Goal: Information Seeking & Learning: Check status

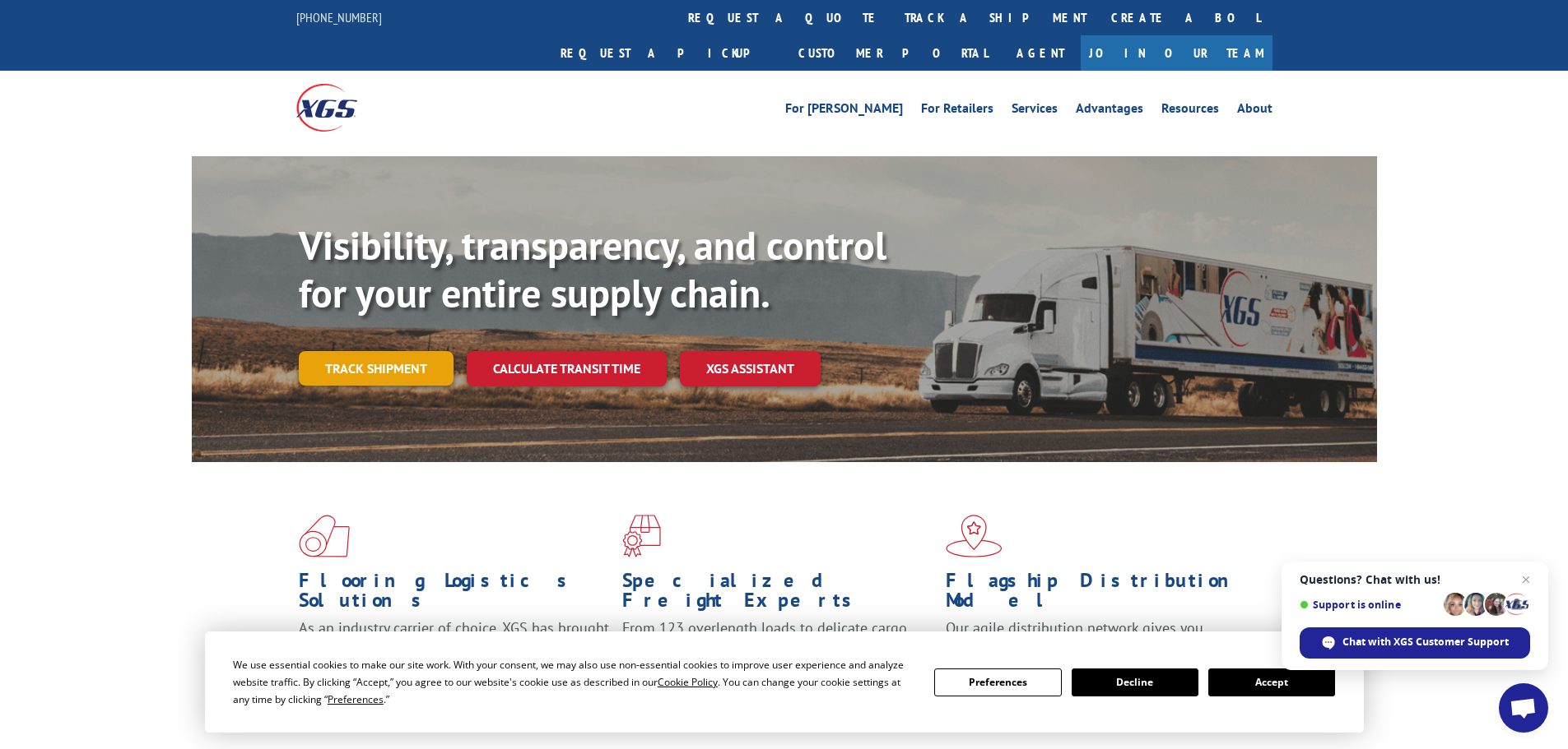
click at [433, 351] on link "Track shipment" at bounding box center [376, 368] width 155 height 34
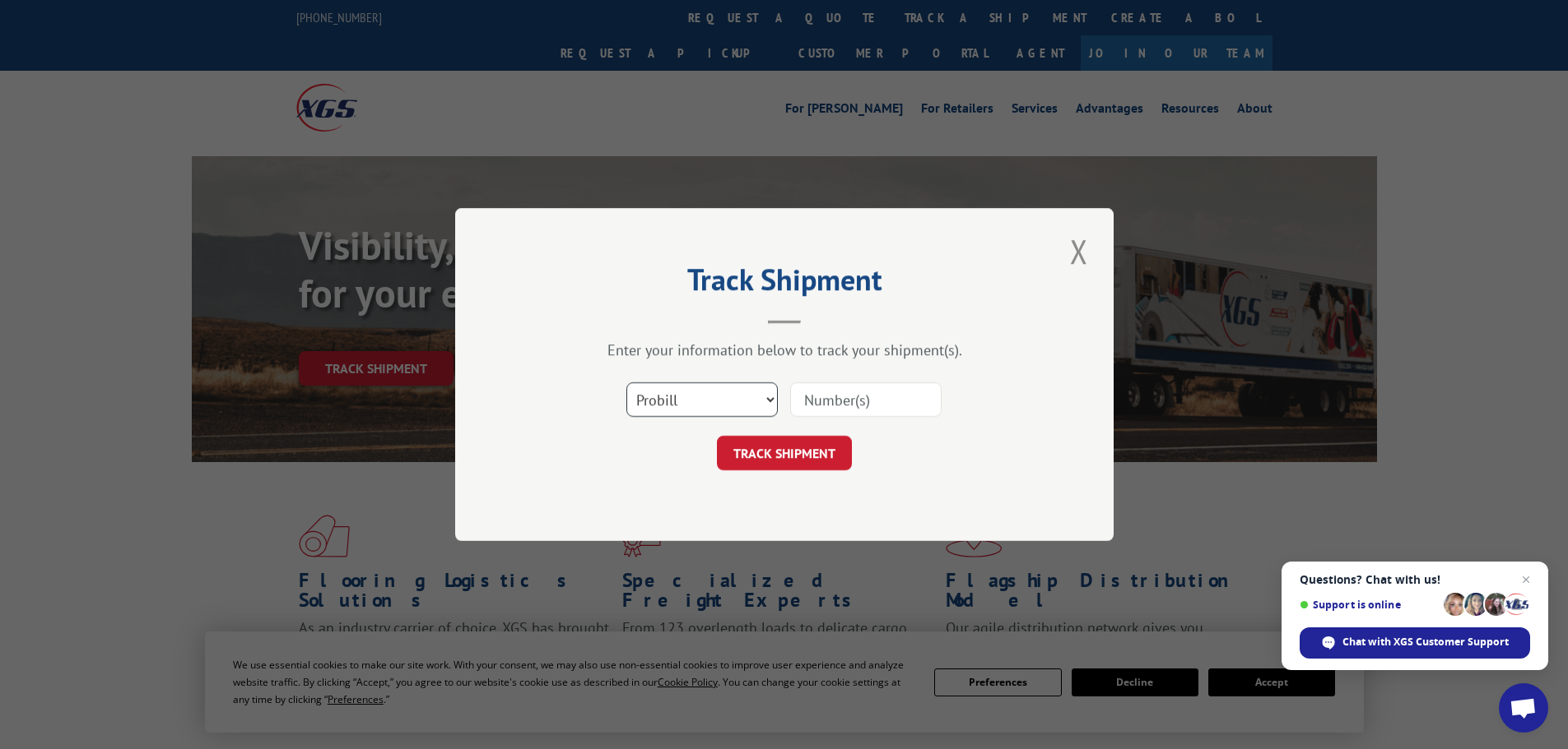
click at [690, 413] on select "Select category... Probill BOL PO" at bounding box center [701, 399] width 151 height 34
click at [834, 415] on input at bounding box center [866, 399] width 151 height 34
paste input "17308710"
type input "17308710"
click at [783, 444] on button "TRACK SHIPMENT" at bounding box center [784, 452] width 135 height 34
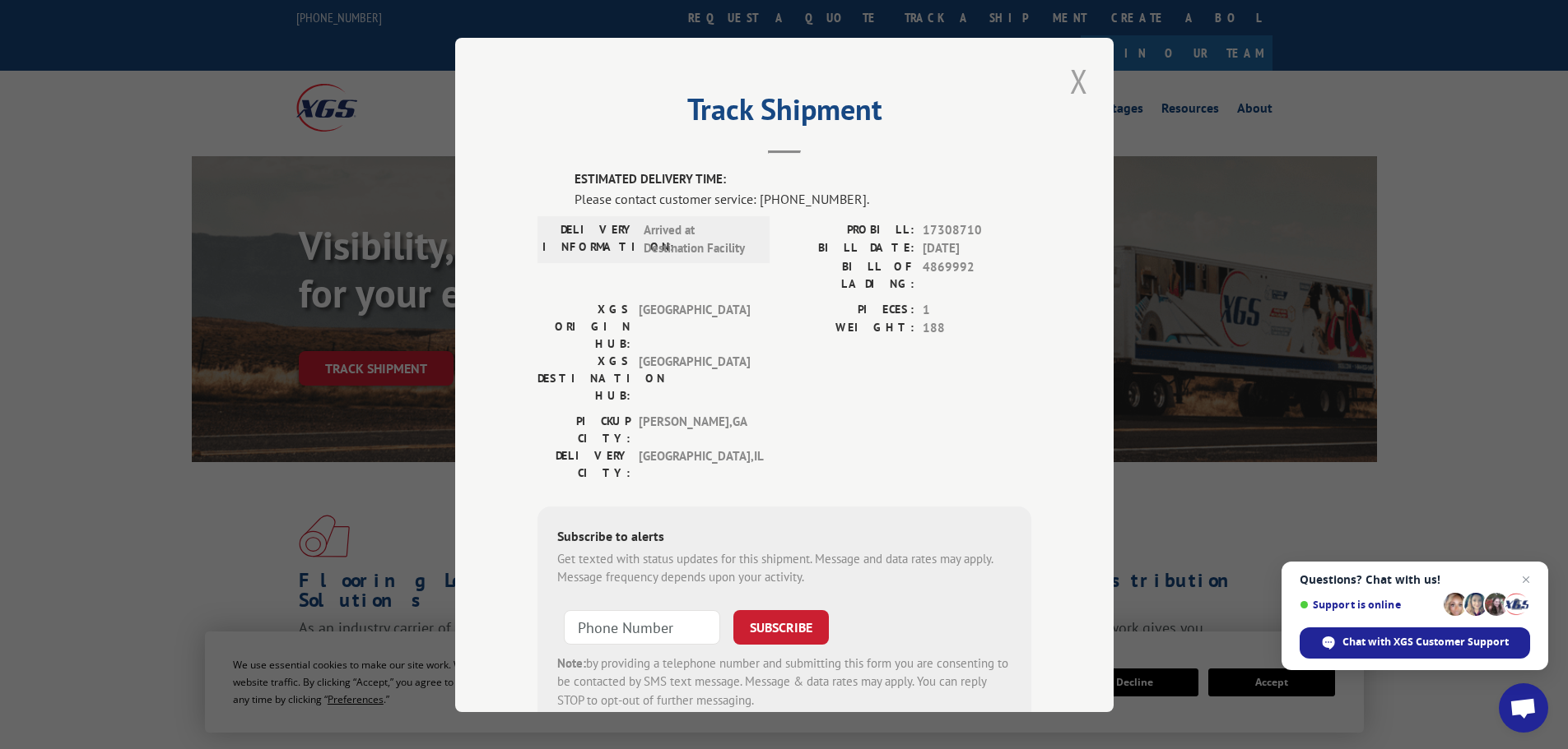
click at [1071, 78] on button "Close modal" at bounding box center [1079, 81] width 28 height 46
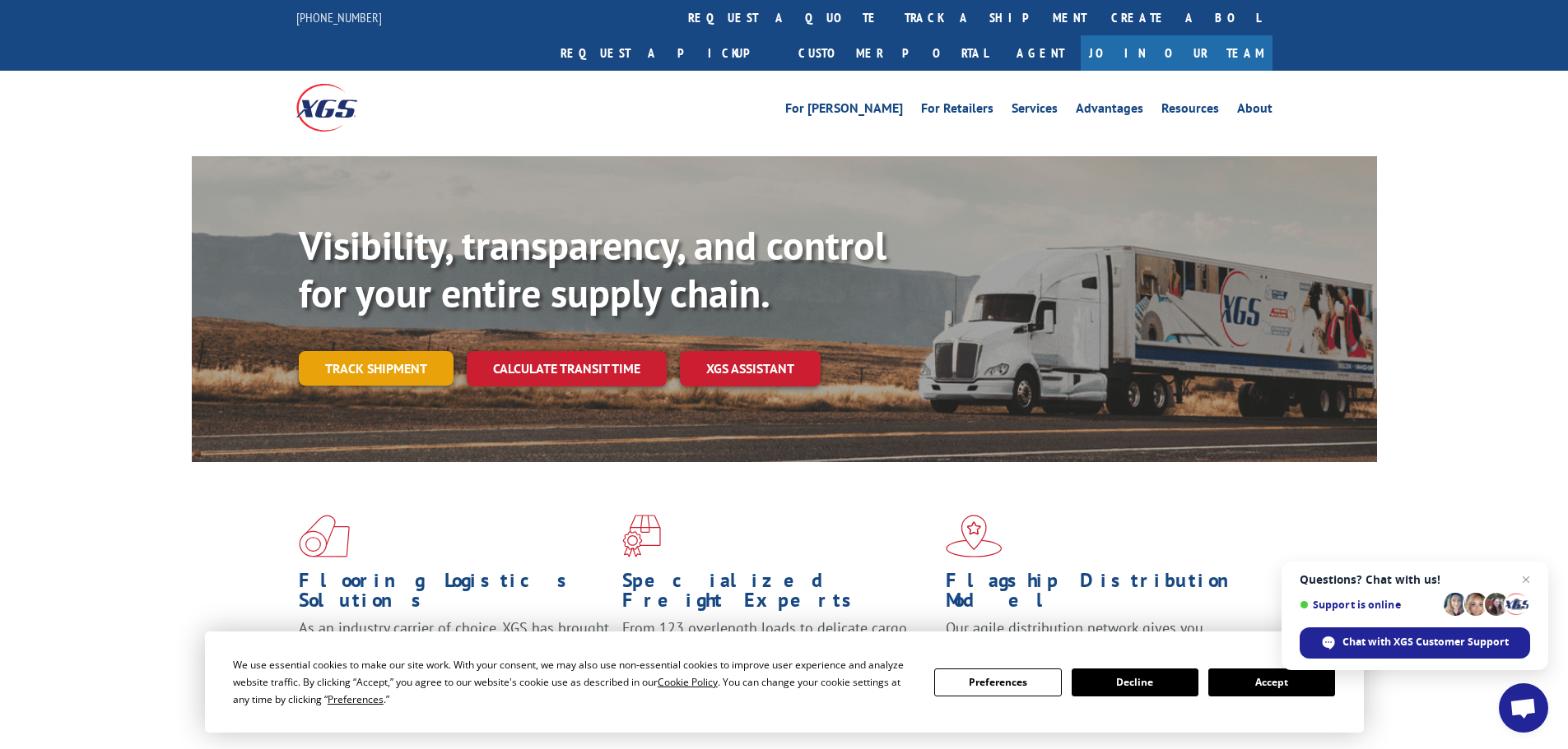
click at [309, 351] on link "Track shipment" at bounding box center [376, 368] width 155 height 34
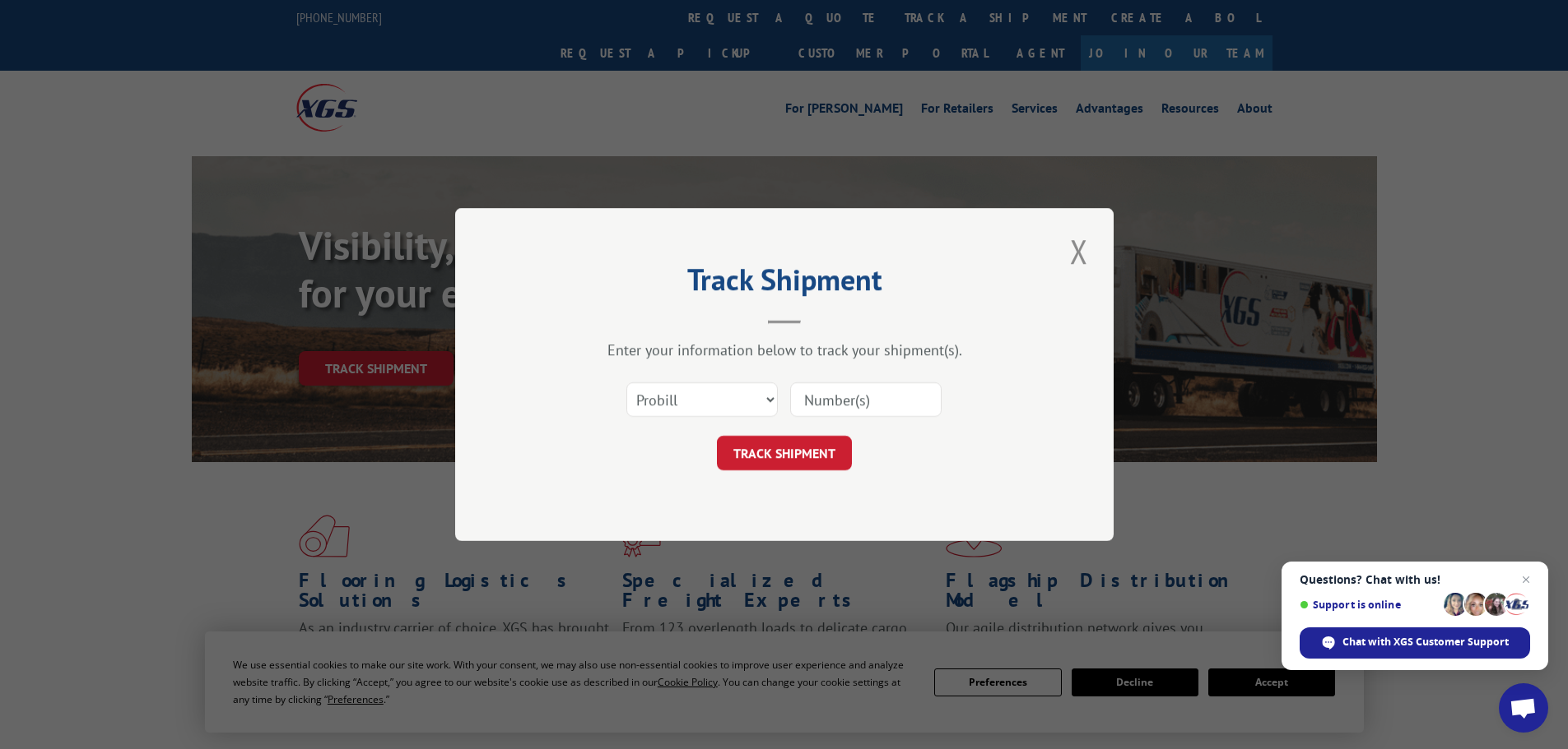
click at [860, 413] on input at bounding box center [866, 399] width 151 height 34
paste input "17519413"
type input "17519413"
click at [801, 458] on button "TRACK SHIPMENT" at bounding box center [784, 452] width 135 height 34
